Goal: Task Accomplishment & Management: Manage account settings

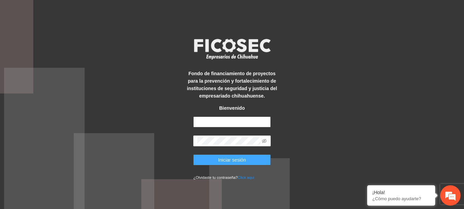
type input "**********"
click at [212, 159] on button "Iniciar sesión" at bounding box center [231, 160] width 77 height 11
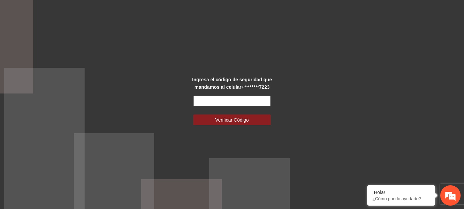
click at [196, 102] on input "text" at bounding box center [231, 101] width 77 height 11
type input "**"
drag, startPoint x: 216, startPoint y: 99, endPoint x: 160, endPoint y: 103, distance: 55.8
click at [160, 103] on div "Ingresa el código de seguridad que mandamos al celular +********7223 ** Verific…" at bounding box center [232, 104] width 464 height 209
type input "******"
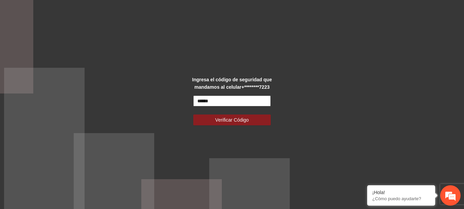
click at [193, 115] on button "Verificar Código" at bounding box center [231, 120] width 77 height 11
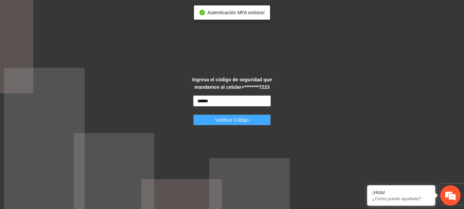
click at [255, 116] on button "Verificar Código" at bounding box center [231, 120] width 77 height 11
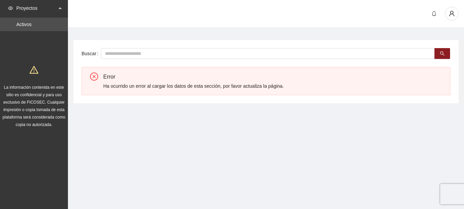
click at [91, 78] on icon "close-circle" at bounding box center [94, 77] width 8 height 8
click at [54, 8] on span "Proyectos" at bounding box center [36, 8] width 40 height 14
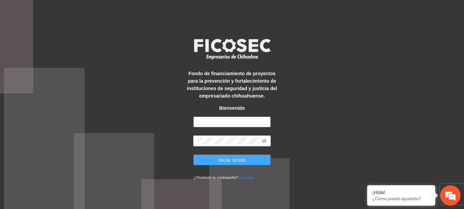
type input "**********"
click at [216, 157] on button "Iniciar sesión" at bounding box center [231, 160] width 77 height 11
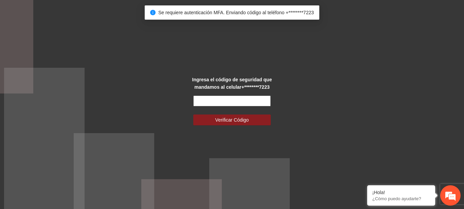
click at [208, 102] on input "text" at bounding box center [231, 101] width 77 height 11
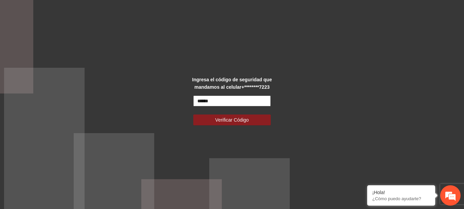
type input "******"
click at [193, 115] on button "Verificar Código" at bounding box center [231, 120] width 77 height 11
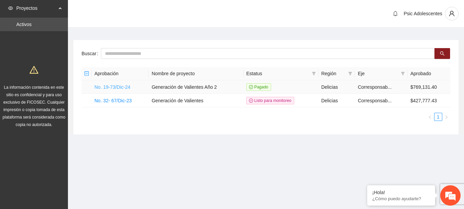
click at [114, 84] on link "No. 19-73/Dic-24" at bounding box center [112, 86] width 36 height 5
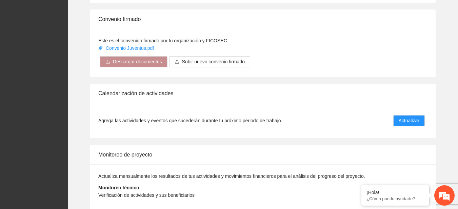
scroll to position [562, 0]
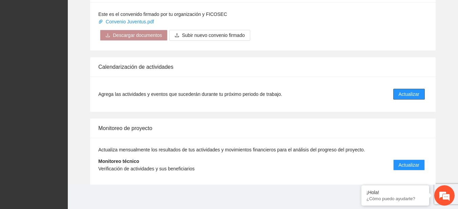
click at [410, 91] on span "Actualizar" at bounding box center [409, 94] width 21 height 7
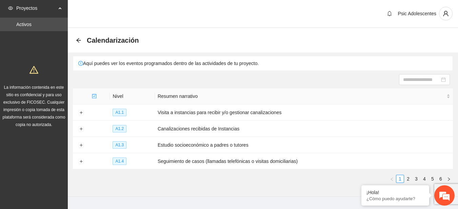
scroll to position [13, 0]
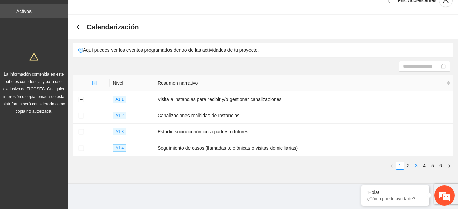
click at [414, 165] on link "3" at bounding box center [416, 165] width 7 height 7
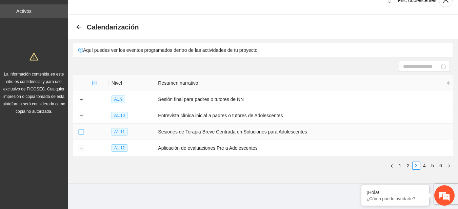
click at [83, 130] on button "Expand row" at bounding box center [80, 132] width 5 height 5
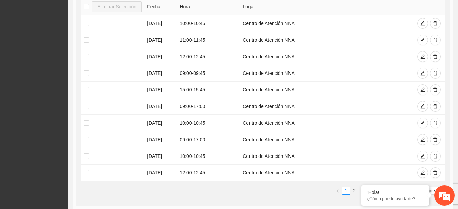
scroll to position [181, 0]
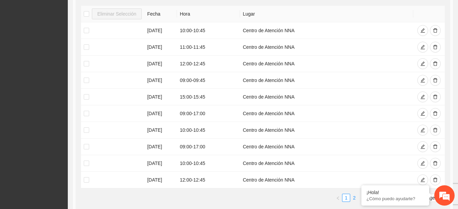
click at [355, 196] on link "2" at bounding box center [354, 197] width 7 height 7
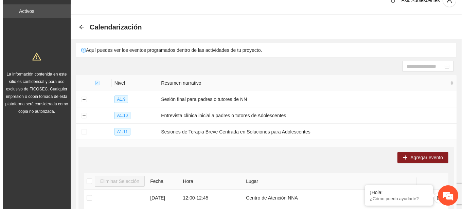
scroll to position [4, 0]
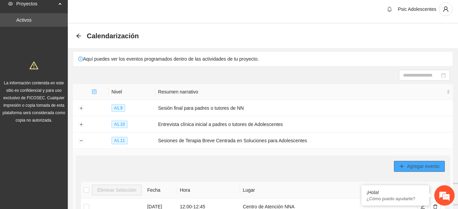
click at [418, 167] on span "Agregar evento" at bounding box center [423, 166] width 33 height 7
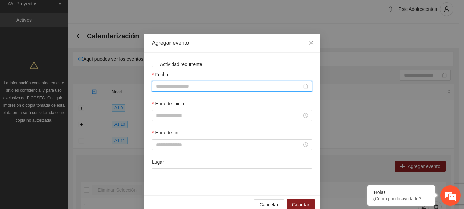
click at [195, 86] on input "Fecha" at bounding box center [229, 86] width 146 height 7
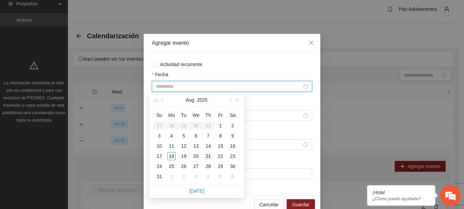
type input "**********"
click at [204, 156] on div "21" at bounding box center [208, 156] width 8 height 8
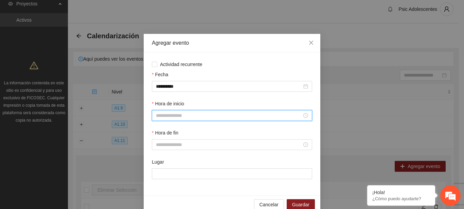
click at [175, 116] on input "Hora de inicio" at bounding box center [229, 115] width 146 height 7
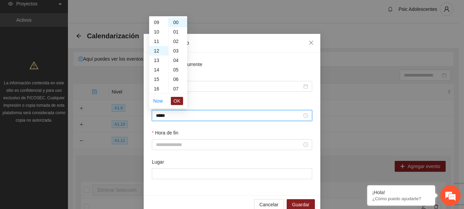
scroll to position [114, 0]
click at [177, 98] on span "OK" at bounding box center [176, 100] width 7 height 7
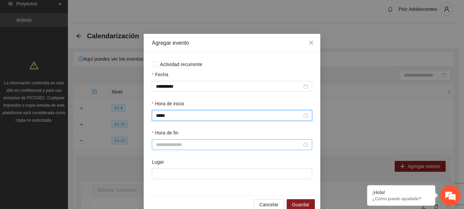
type input "*****"
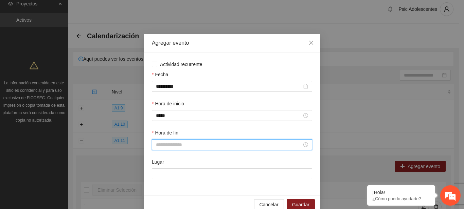
click at [166, 141] on input "Hora de fin" at bounding box center [229, 144] width 146 height 7
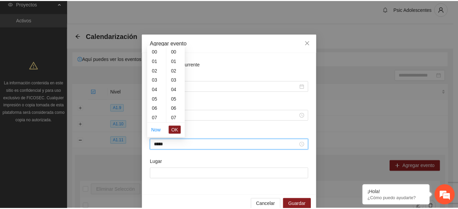
scroll to position [428, 0]
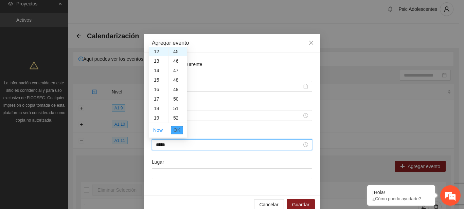
click at [177, 129] on span "OK" at bounding box center [176, 130] width 7 height 7
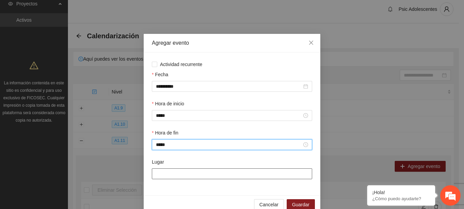
type input "*****"
click at [167, 171] on input "Lugar" at bounding box center [232, 174] width 160 height 11
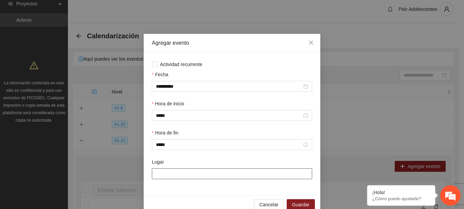
type input "**********"
click at [296, 202] on span "Guardar" at bounding box center [300, 204] width 17 height 7
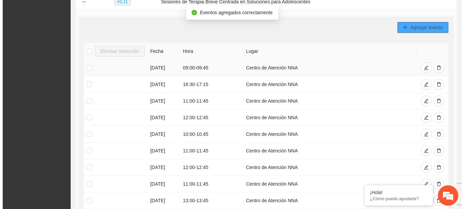
scroll to position [133, 0]
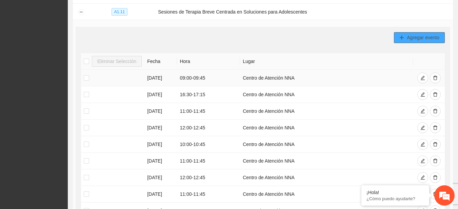
click at [417, 36] on span "Agregar evento" at bounding box center [423, 37] width 33 height 7
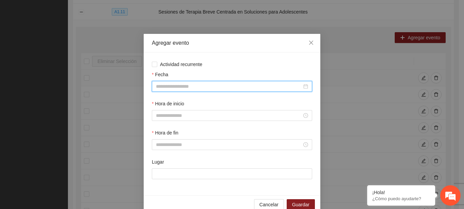
click at [194, 86] on input "Fecha" at bounding box center [229, 86] width 146 height 7
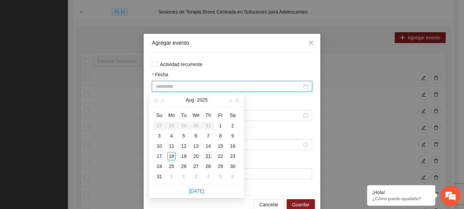
type input "**********"
click at [206, 156] on div "21" at bounding box center [208, 156] width 8 height 8
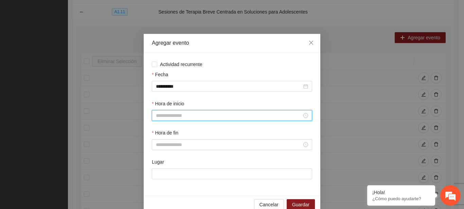
click at [171, 113] on input "Hora de inicio" at bounding box center [229, 115] width 146 height 7
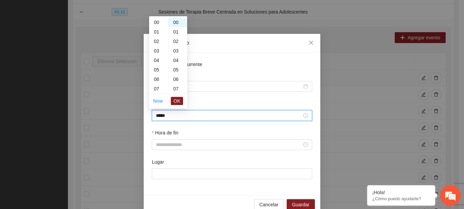
scroll to position [143, 0]
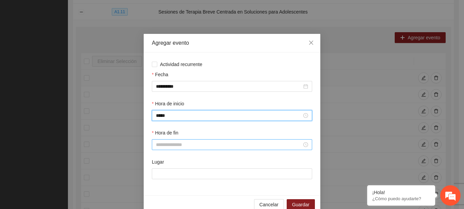
type input "*****"
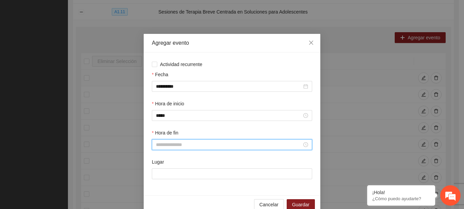
click at [177, 142] on input "Hora de fin" at bounding box center [229, 144] width 146 height 7
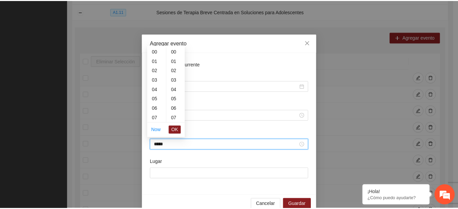
scroll to position [428, 0]
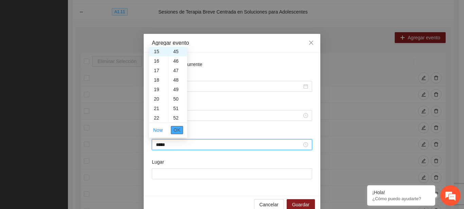
click at [174, 133] on span "OK" at bounding box center [176, 130] width 7 height 7
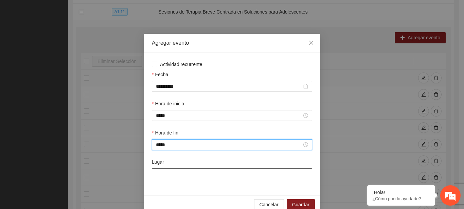
type input "*****"
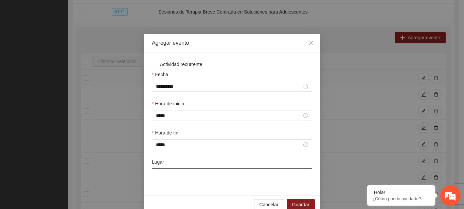
click at [172, 171] on input "Lugar" at bounding box center [232, 174] width 160 height 11
type input "**********"
click at [298, 208] on span "Guardar" at bounding box center [300, 204] width 17 height 7
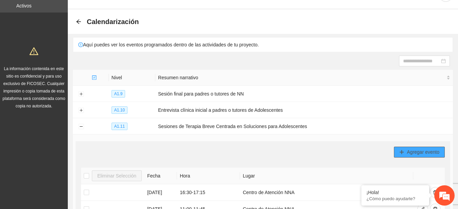
scroll to position [12, 0]
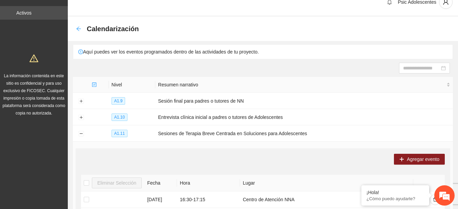
drag, startPoint x: 81, startPoint y: 32, endPoint x: 77, endPoint y: 27, distance: 6.1
click at [77, 27] on div "Calendarización" at bounding box center [109, 28] width 67 height 11
click at [77, 27] on icon "arrow-left" at bounding box center [78, 28] width 5 height 5
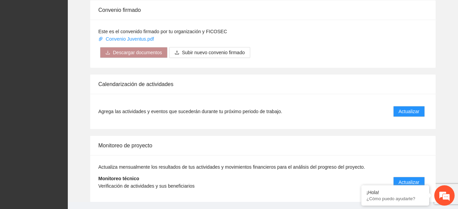
scroll to position [563, 0]
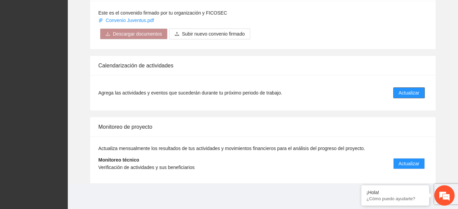
click at [401, 92] on span "Actualizar" at bounding box center [409, 92] width 21 height 7
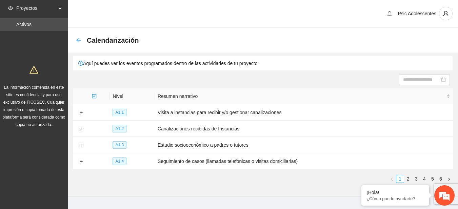
click at [81, 38] on icon "arrow-left" at bounding box center [78, 40] width 5 height 5
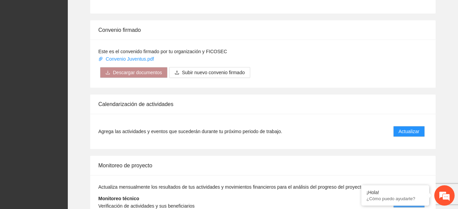
scroll to position [563, 0]
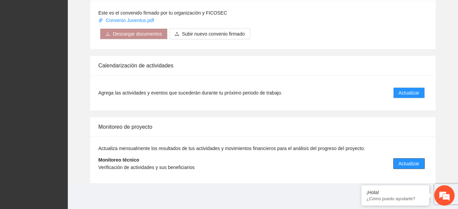
click at [408, 166] on span "Actualizar" at bounding box center [409, 163] width 21 height 7
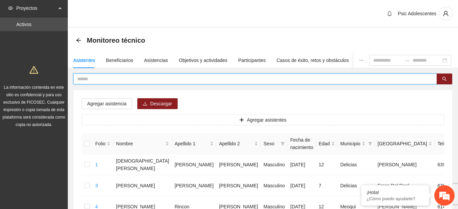
click at [104, 80] on input "text" at bounding box center [252, 78] width 351 height 7
type input "*"
type input "**********"
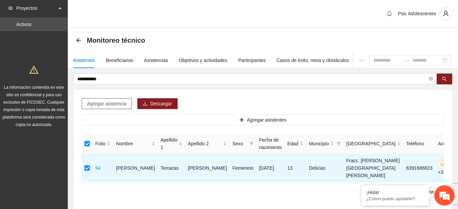
click at [101, 107] on span "Agregar asistencia" at bounding box center [106, 103] width 39 height 7
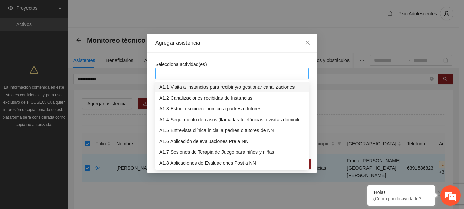
click at [225, 73] on div at bounding box center [232, 74] width 150 height 8
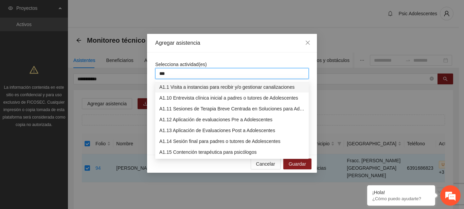
type input "****"
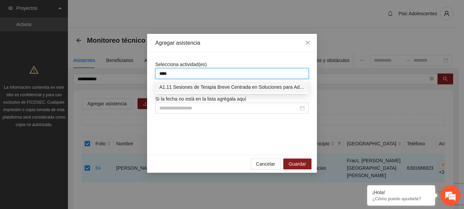
click at [210, 86] on div "A1.11 Sesiones de Terapia Breve Centrada en Soluciones para Adolescentes" at bounding box center [231, 86] width 145 height 7
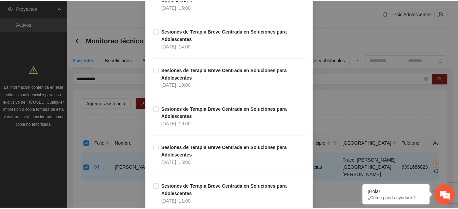
scroll to position [5794, 0]
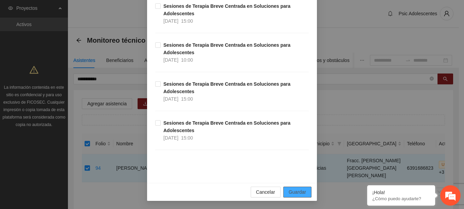
click at [299, 192] on span "Guardar" at bounding box center [296, 192] width 17 height 7
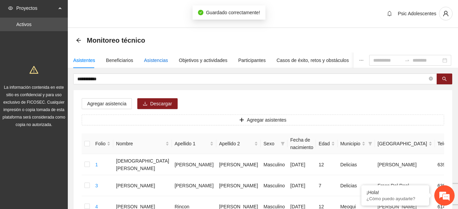
click at [153, 59] on div "Asistencias" at bounding box center [156, 60] width 24 height 7
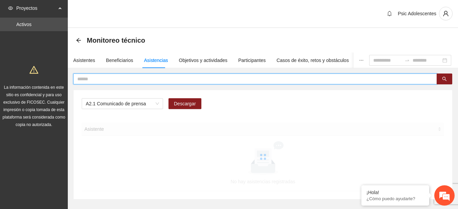
click at [134, 82] on input "text" at bounding box center [252, 78] width 351 height 7
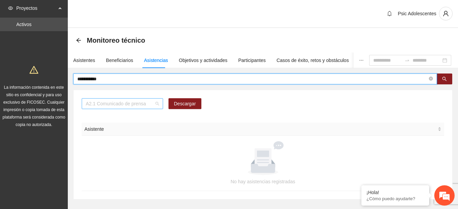
scroll to position [87, 0]
click at [157, 106] on span "A2.1 Comunicado de prensa" at bounding box center [122, 104] width 73 height 10
type input "**********"
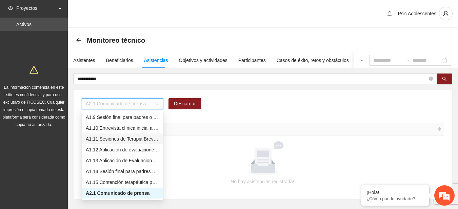
click at [106, 141] on div "A1.11 Sesiones de Terapia Breve Centrada en Soluciones para Adolescentes" at bounding box center [122, 138] width 73 height 7
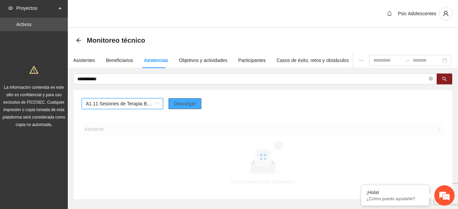
click at [184, 99] on button "Descargar" at bounding box center [185, 103] width 33 height 11
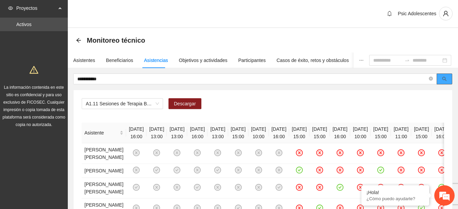
click at [445, 78] on icon "search" at bounding box center [444, 79] width 5 height 5
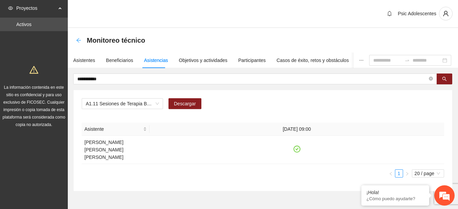
click at [80, 39] on icon "arrow-left" at bounding box center [78, 40] width 5 height 5
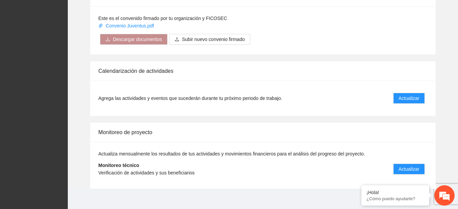
scroll to position [563, 0]
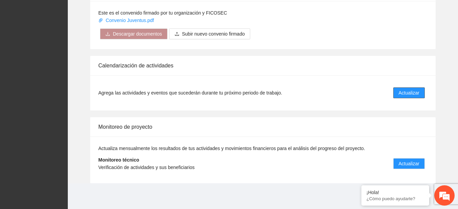
click at [399, 92] on button "Actualizar" at bounding box center [410, 93] width 32 height 11
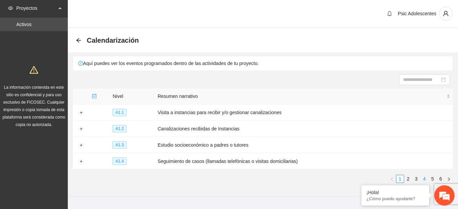
click at [424, 175] on link "4" at bounding box center [424, 178] width 7 height 7
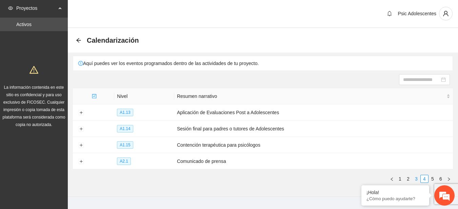
click at [418, 177] on link "3" at bounding box center [416, 178] width 7 height 7
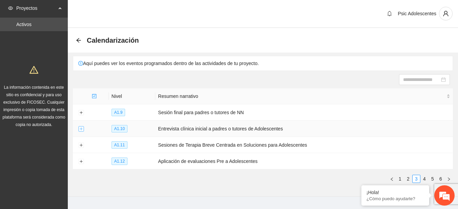
click at [82, 127] on button "Expand row" at bounding box center [80, 129] width 5 height 5
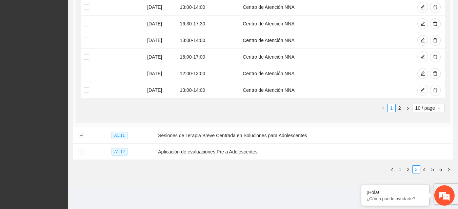
scroll to position [259, 0]
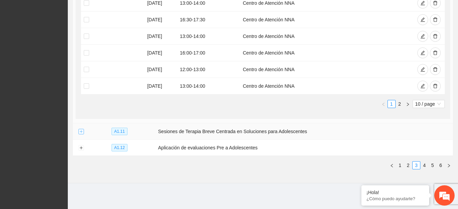
click at [80, 129] on button "Expand row" at bounding box center [80, 131] width 5 height 5
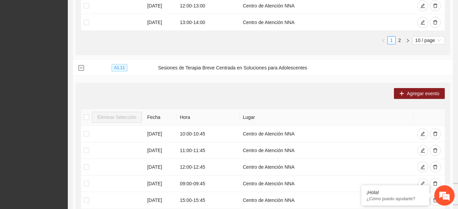
scroll to position [305, 0]
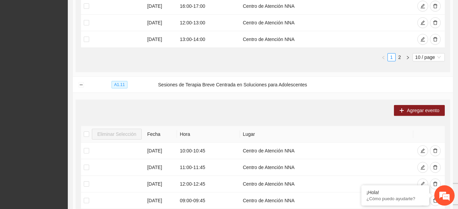
click at [312, 114] on div "Agregar evento" at bounding box center [263, 110] width 364 height 11
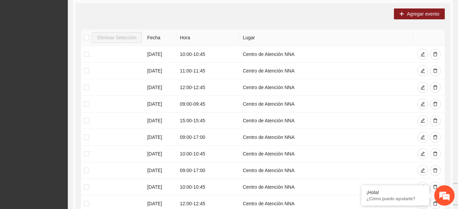
scroll to position [403, 0]
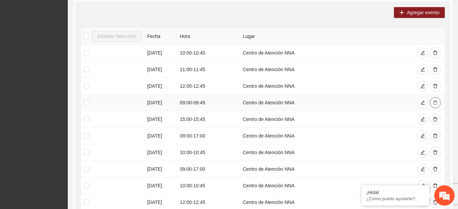
click at [438, 101] on button "button" at bounding box center [435, 102] width 11 height 11
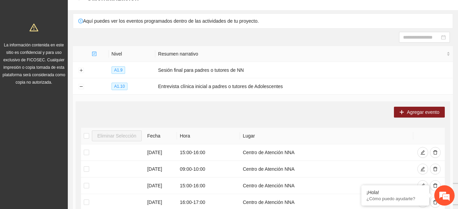
scroll to position [0, 0]
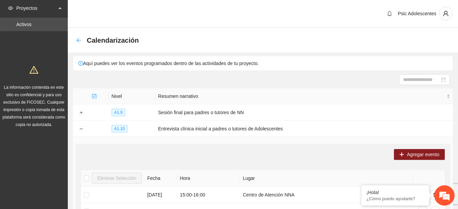
click at [81, 40] on icon "arrow-left" at bounding box center [78, 40] width 5 height 5
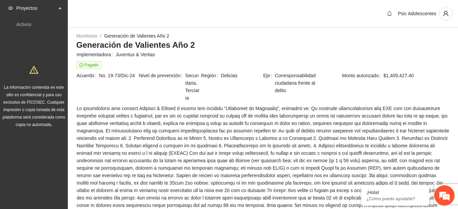
click at [227, 34] on div "Monitoreo / Generación de Valientes Año 2 /" at bounding box center [263, 35] width 374 height 7
